Goal: Information Seeking & Learning: Learn about a topic

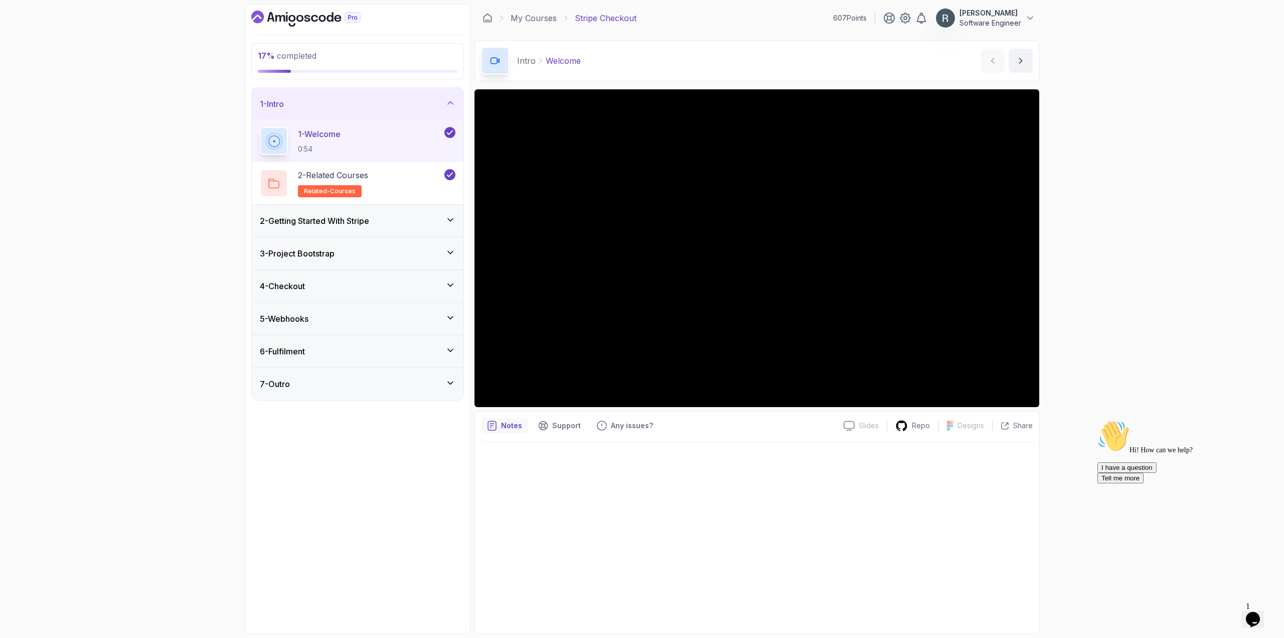
click at [379, 220] on div "2 - Getting Started With Stripe" at bounding box center [358, 221] width 196 height 12
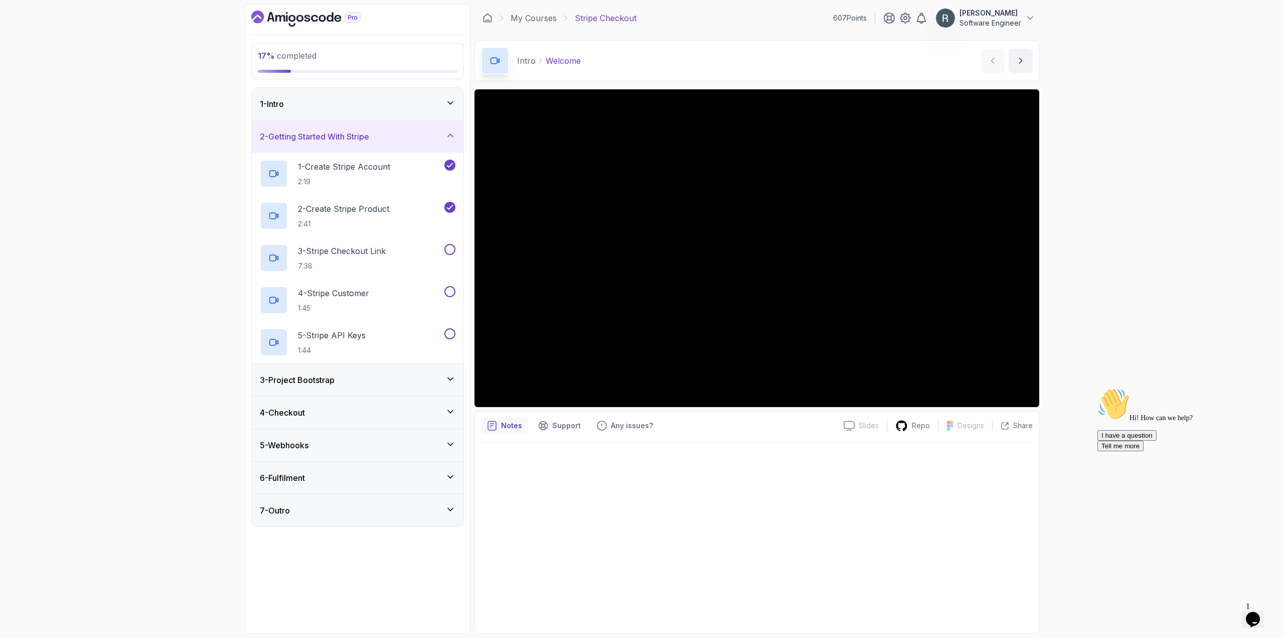
click at [365, 374] on div "3 - Project Bootstrap" at bounding box center [358, 380] width 196 height 12
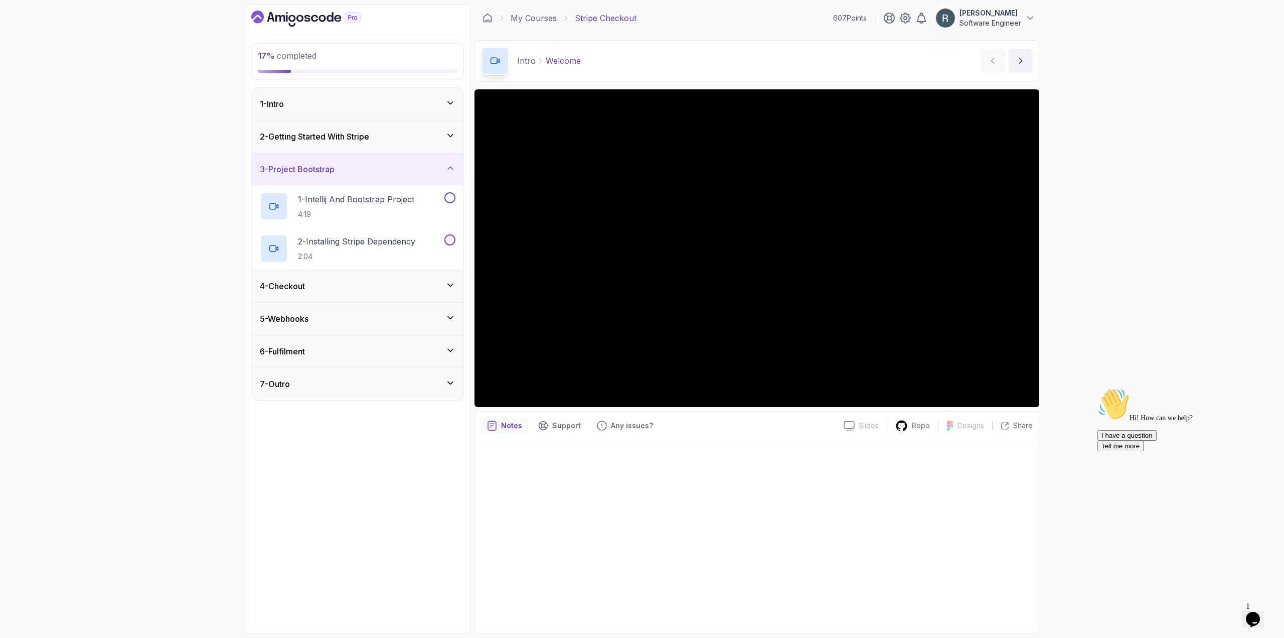
click at [389, 286] on div "4 - Checkout" at bounding box center [358, 286] width 196 height 12
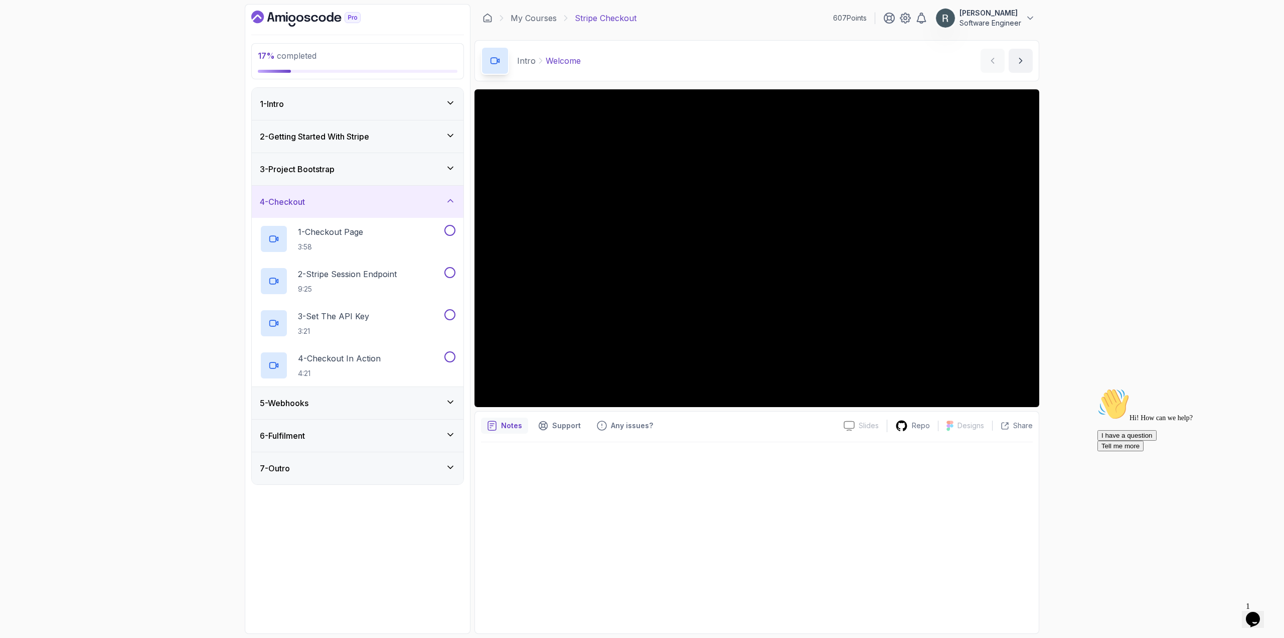
click at [409, 399] on div "5 - Webhooks" at bounding box center [358, 403] width 196 height 12
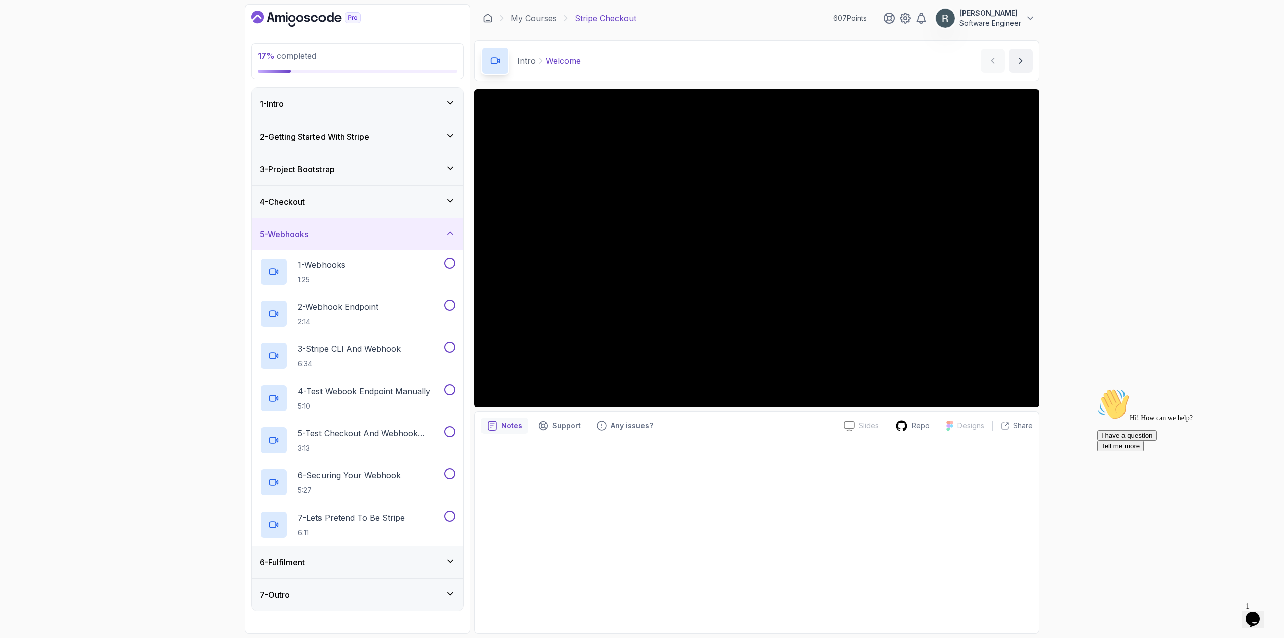
click at [426, 556] on div "6 - Fulfilment" at bounding box center [358, 562] width 196 height 12
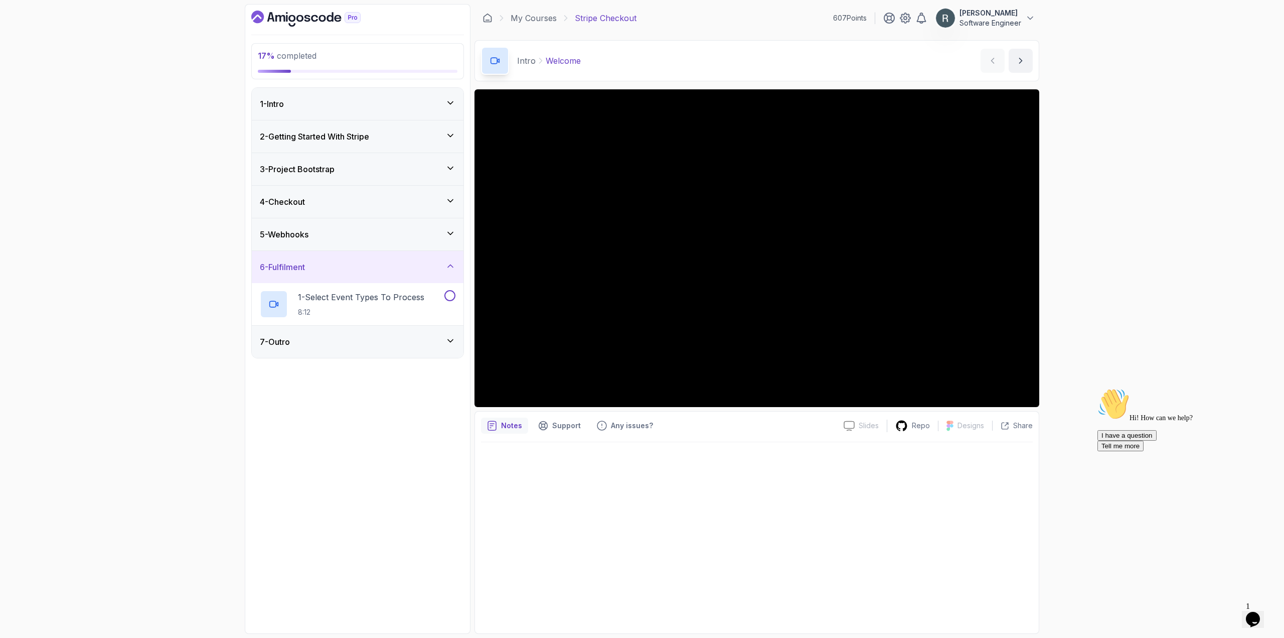
click at [372, 347] on div "7 - Outro" at bounding box center [358, 342] width 196 height 12
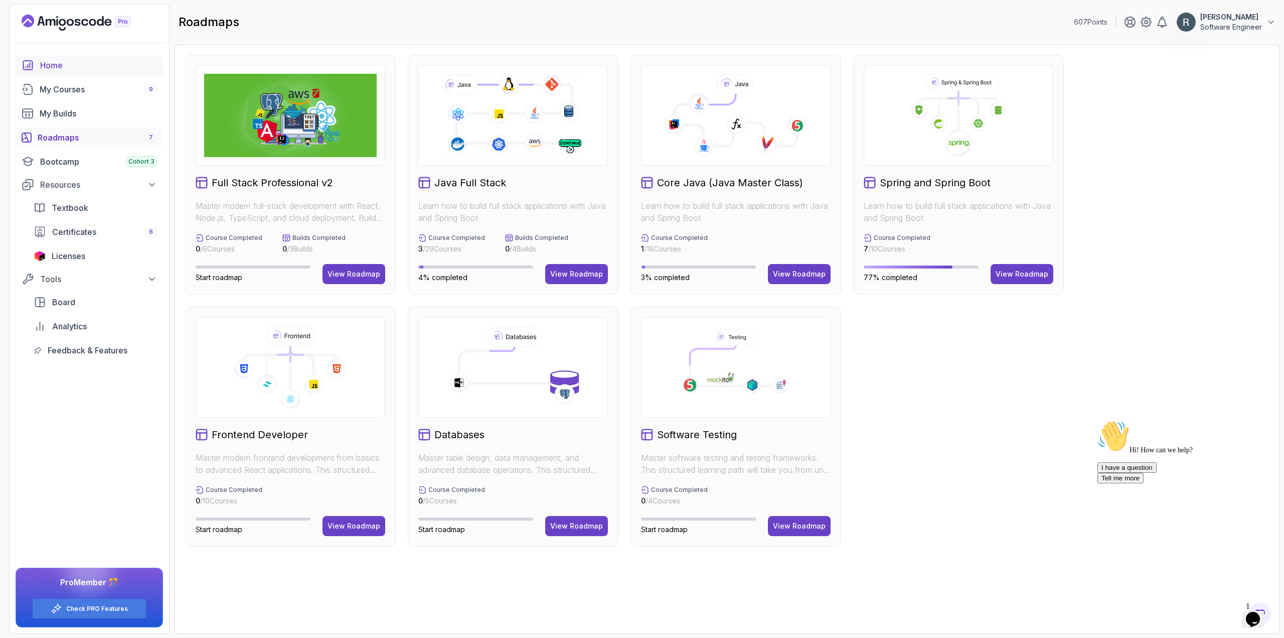
click at [57, 60] on div "Home" at bounding box center [98, 65] width 117 height 12
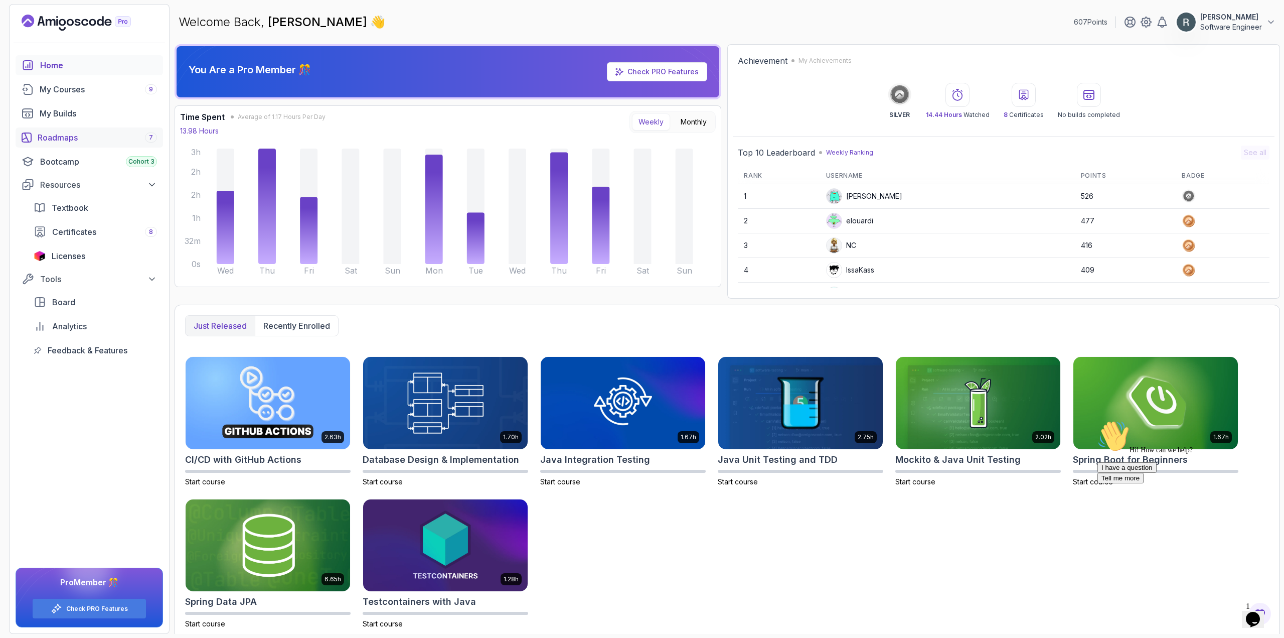
click at [66, 143] on div "Roadmaps 7" at bounding box center [97, 137] width 119 height 12
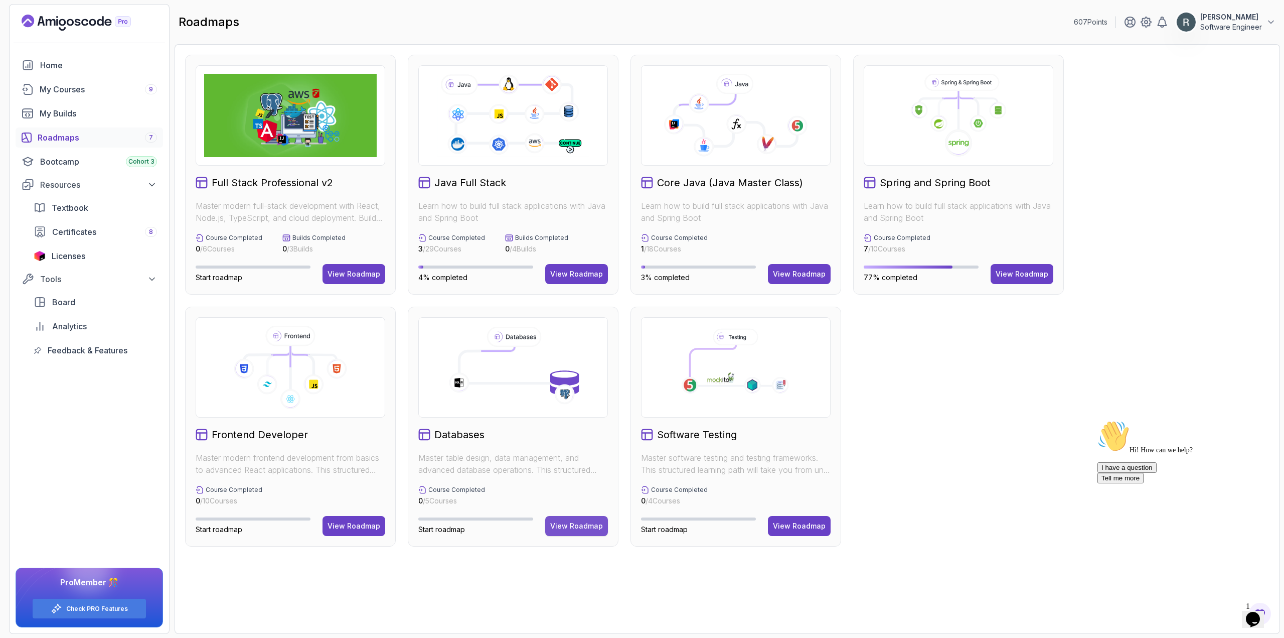
click at [570, 526] on div "View Roadmap" at bounding box center [576, 526] width 53 height 10
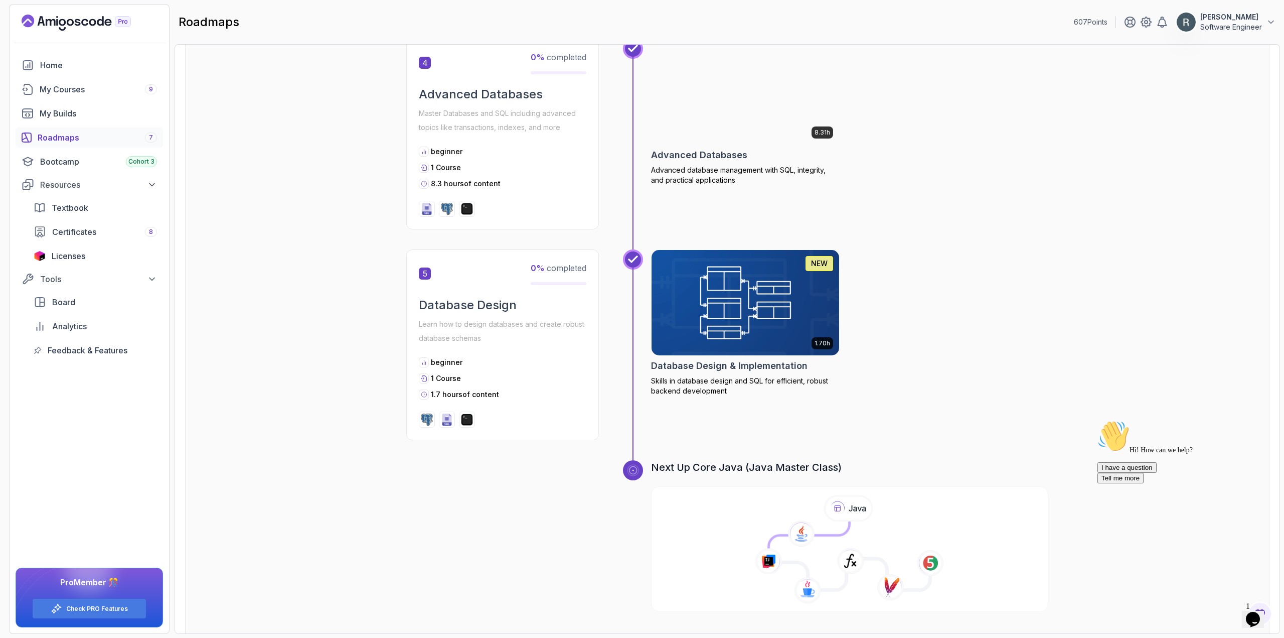
scroll to position [936, 0]
